Goal: Find contact information: Find contact information

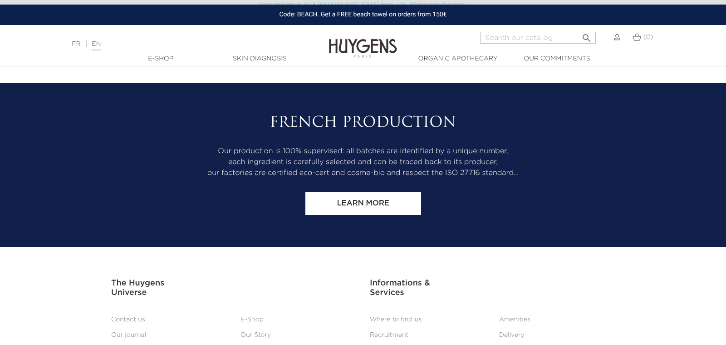
scroll to position [3819, 0]
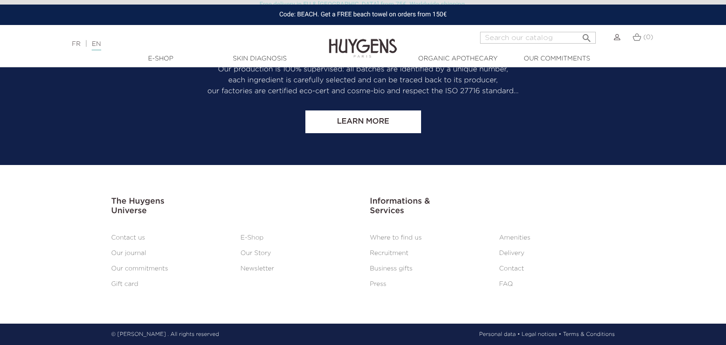
click at [500, 269] on link "Contact" at bounding box center [511, 268] width 25 height 6
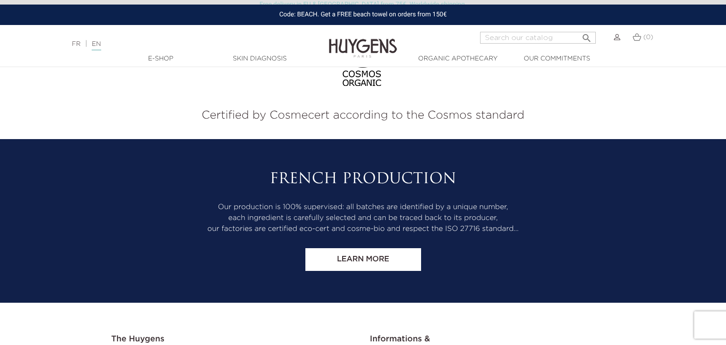
scroll to position [825, 0]
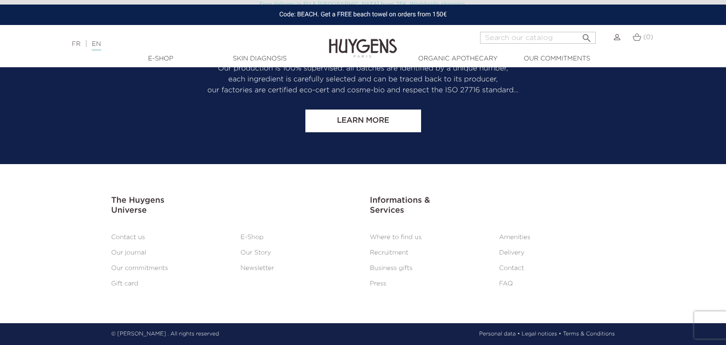
click at [137, 236] on link "Contact us" at bounding box center [128, 237] width 34 height 6
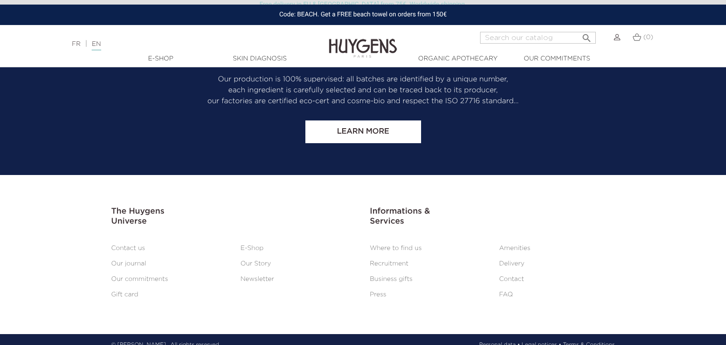
scroll to position [825, 0]
